Goal: Task Accomplishment & Management: Manage account settings

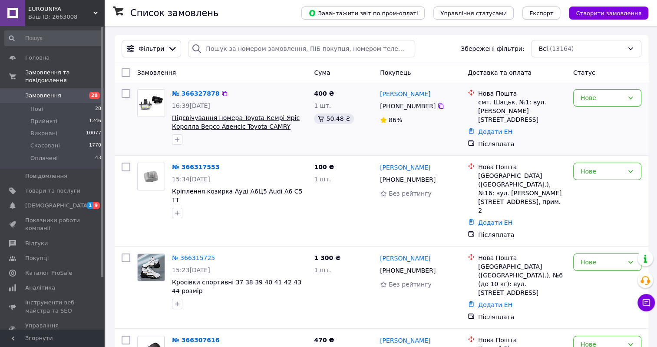
click at [239, 125] on span "Підсвічування номера Toyota Кемрі Яріс Королла Версо Авенсіс Toyota CAMRY YARIS…" at bounding box center [236, 126] width 128 height 24
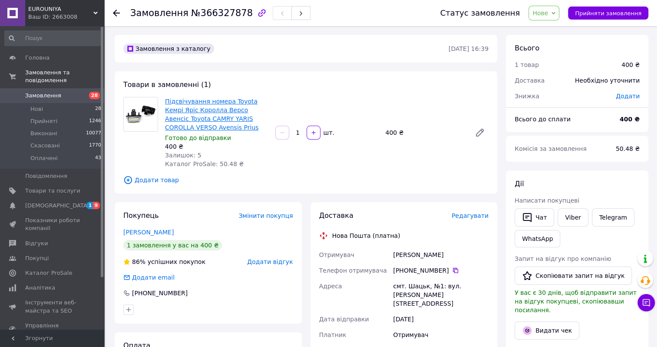
click at [197, 108] on link "Підсвічування номера Toyota Кемрі Яріс Королла Версо Авенсіс Toyota CAMRY YARIS…" at bounding box center [211, 114] width 93 height 33
click at [34, 92] on span "Замовлення" at bounding box center [43, 96] width 36 height 8
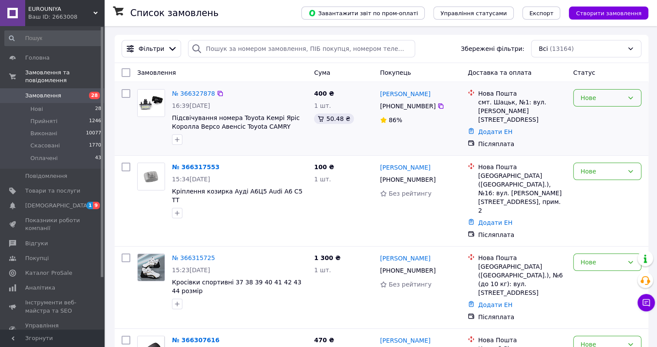
click at [608, 100] on div "Нове" at bounding box center [602, 98] width 43 height 10
click at [594, 149] on li "Скасовано" at bounding box center [607, 148] width 67 height 16
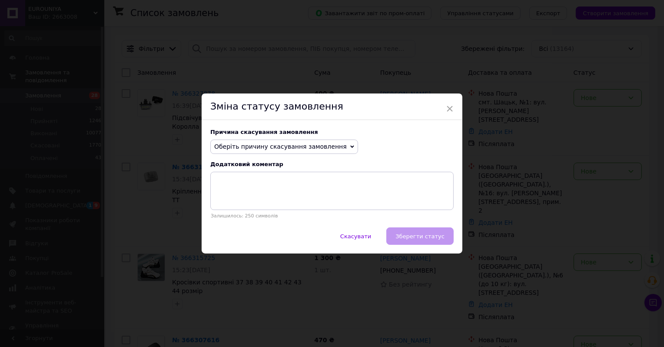
click at [325, 148] on span "Оберіть причину скасування замовлення" at bounding box center [280, 146] width 133 height 7
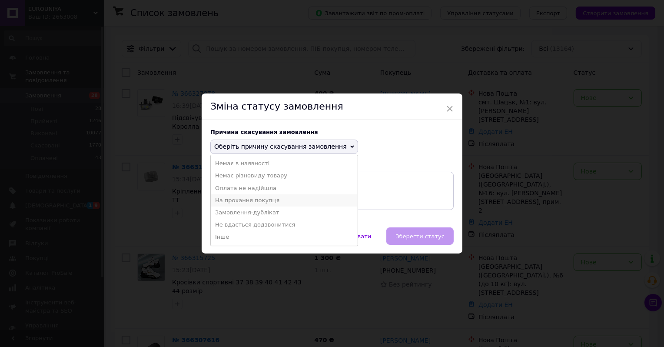
click at [248, 199] on li "На прохання покупця" at bounding box center [284, 200] width 147 height 12
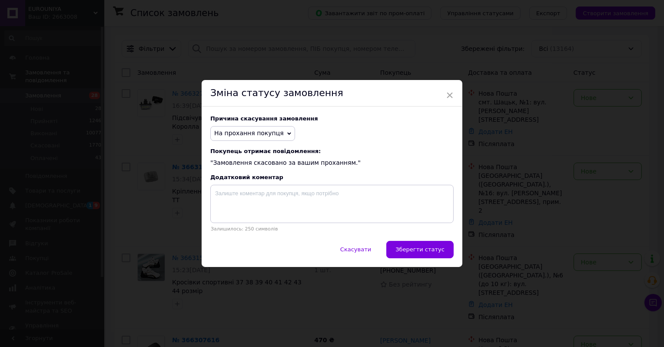
click at [419, 249] on span "Зберегти статус" at bounding box center [419, 249] width 49 height 7
